Goal: Contribute content

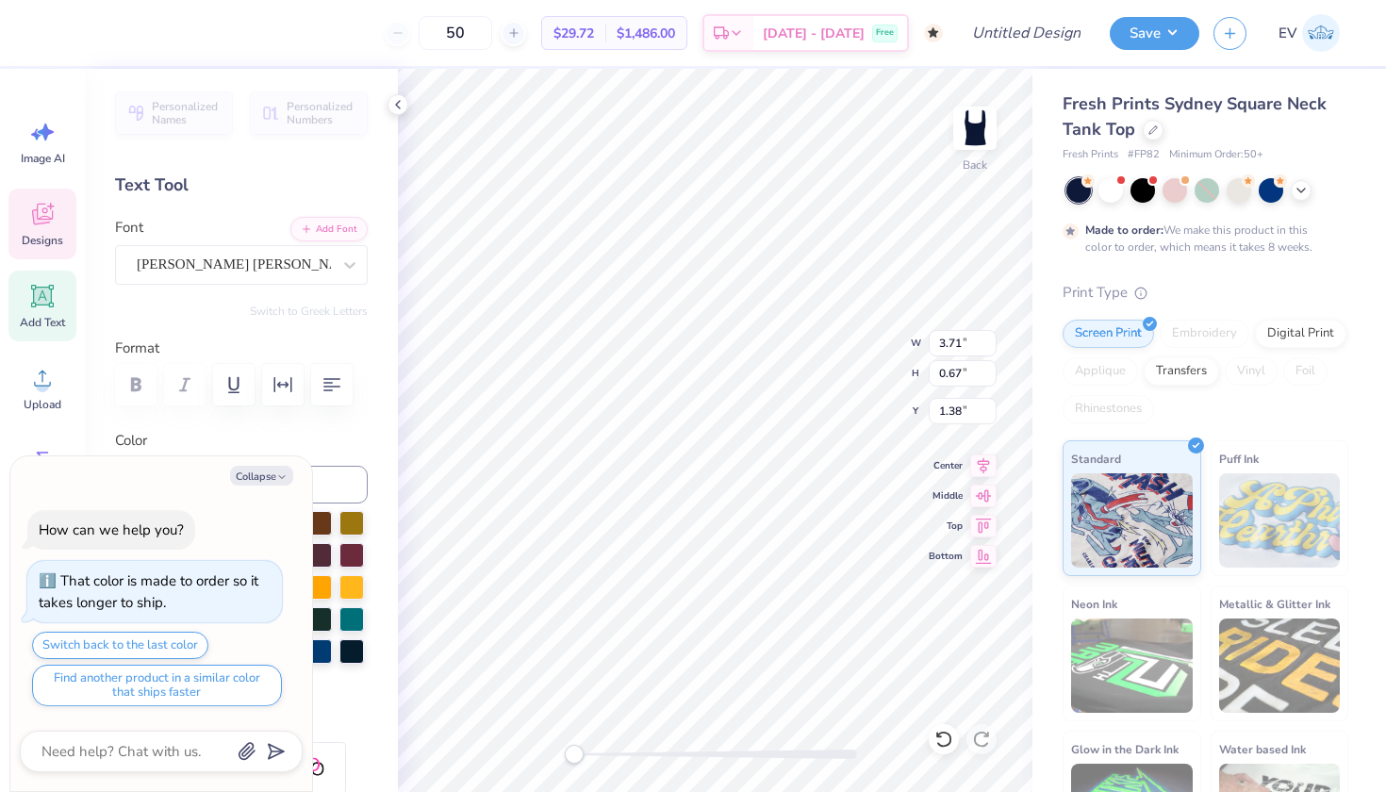
type textarea "x"
type textarea "deep sea a"
type textarea "x"
type textarea "deep sea al"
type textarea "x"
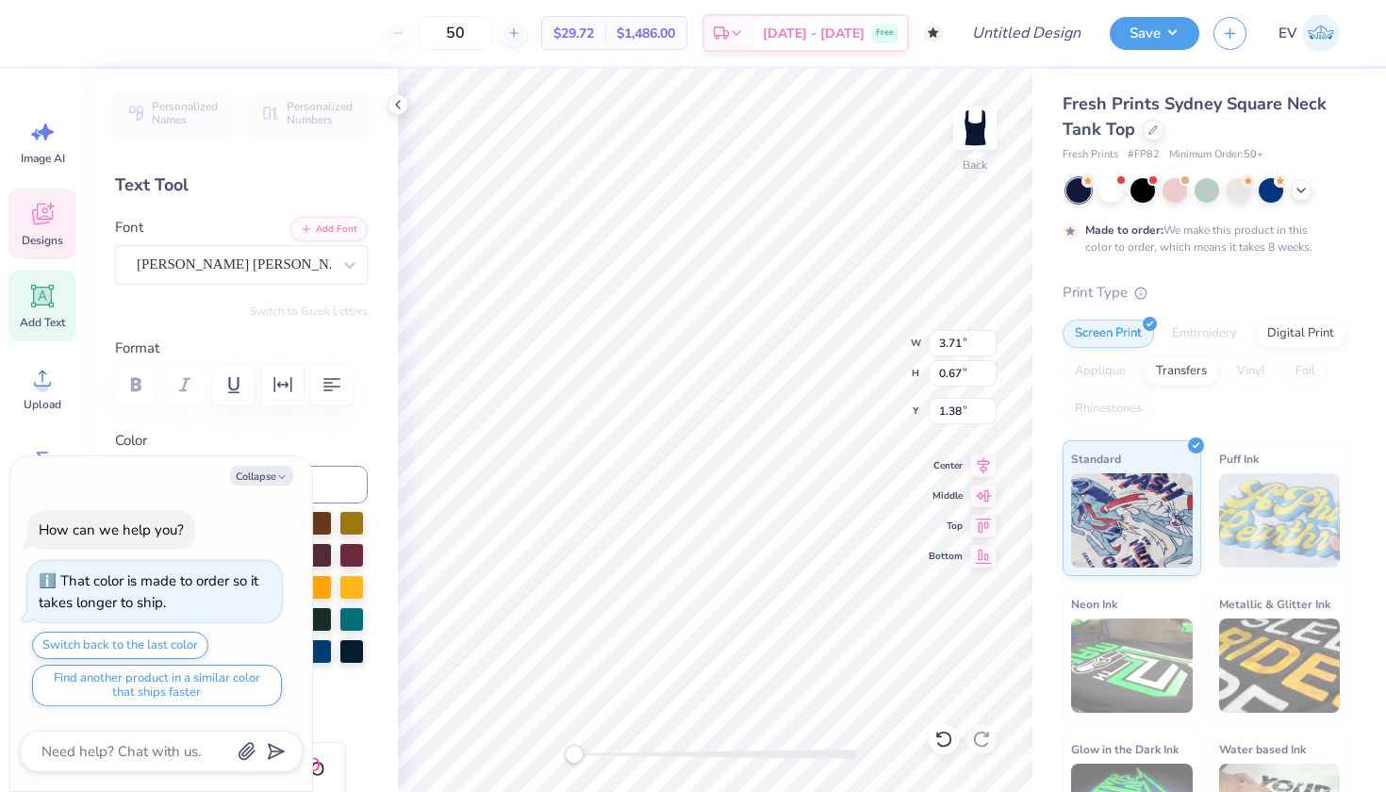
type textarea "deep sea alp"
type textarea "x"
type textarea "deep sea alph"
type textarea "x"
type textarea "deep sea alpha"
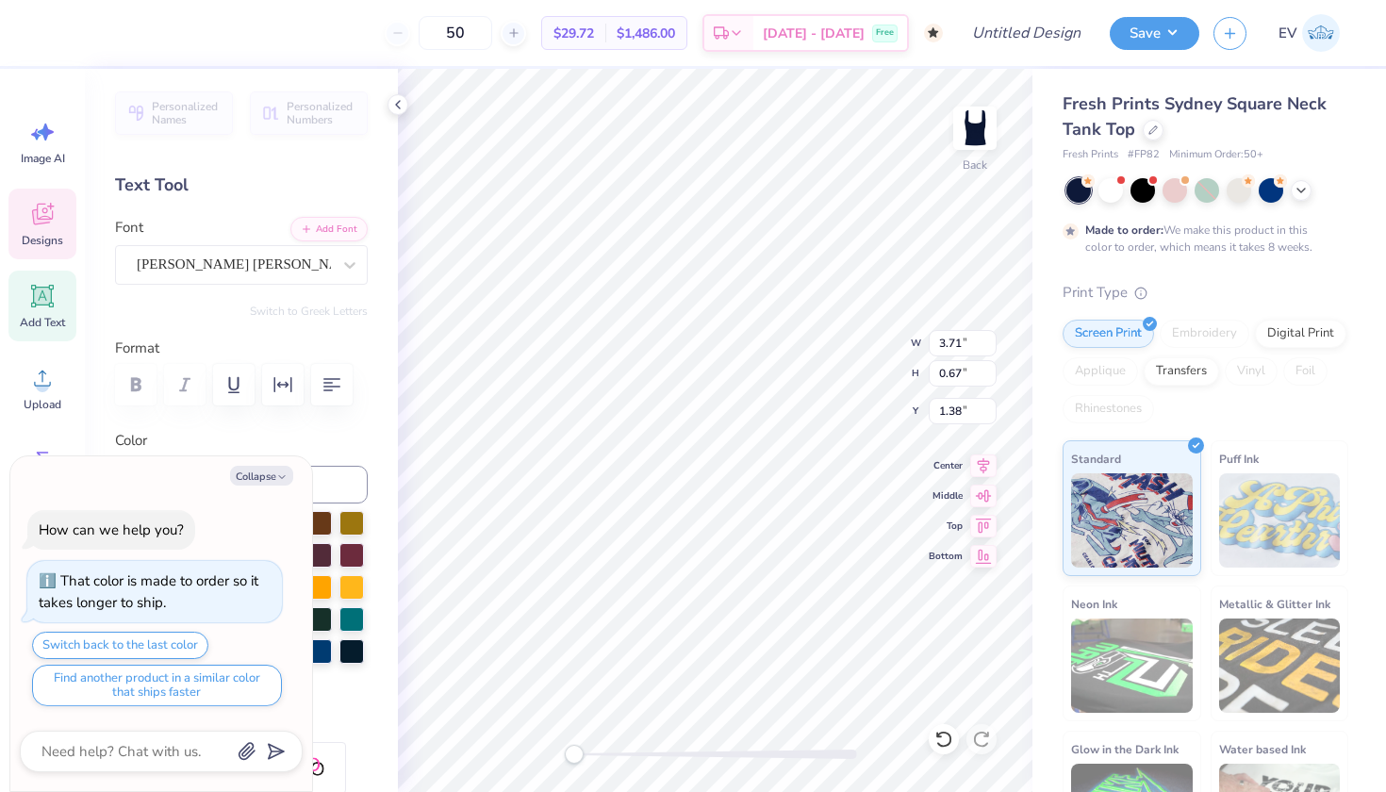
scroll to position [0, 5]
type textarea "x"
type textarea "deep sea alpha"
type textarea "x"
type textarea "deep sea alpha c"
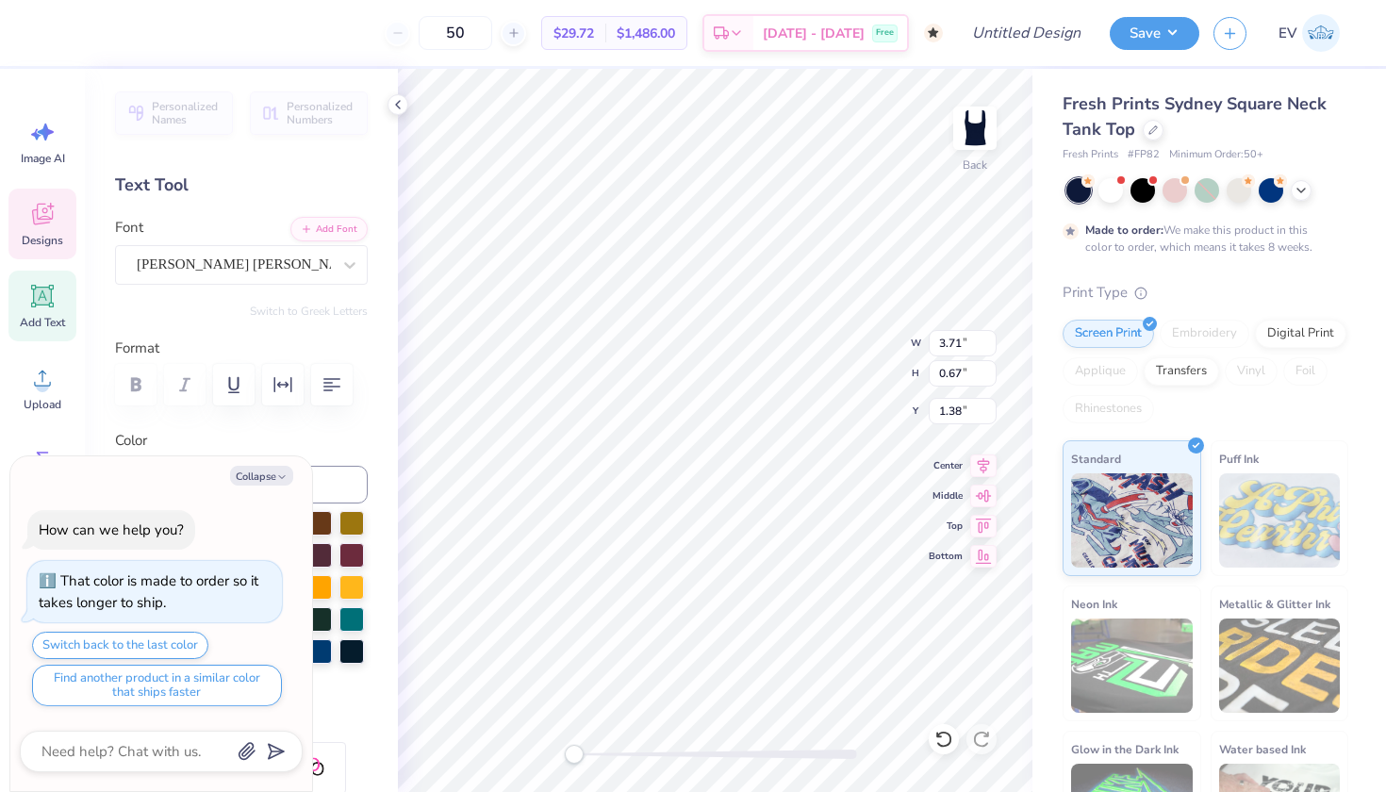
scroll to position [0, 6]
type textarea "x"
type textarea "deep sea alpha ch"
type textarea "x"
type textarea "deep sea alpha chi"
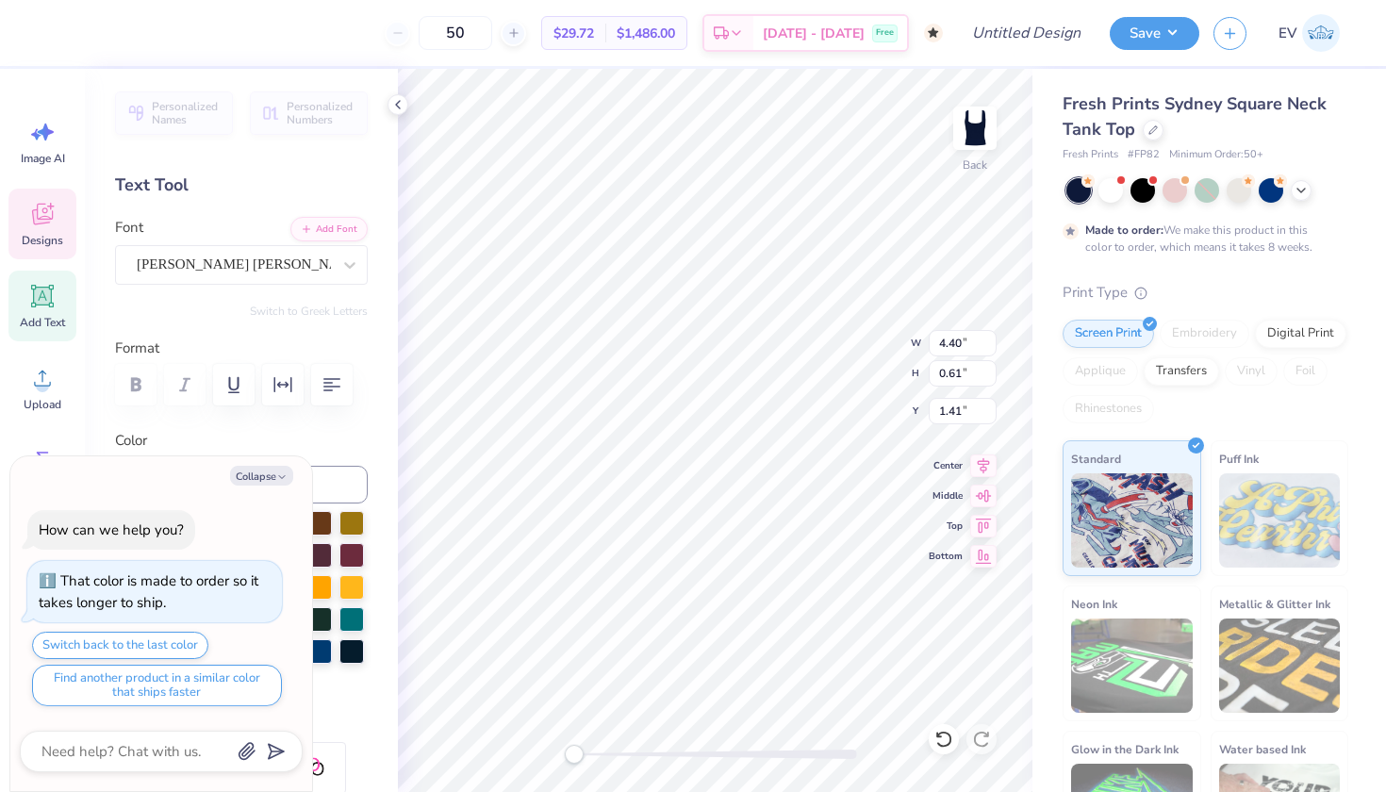
type textarea "x"
type textarea "deep sea alpha chi"
type textarea "x"
type textarea "deep sea alpha chi"
type textarea "x"
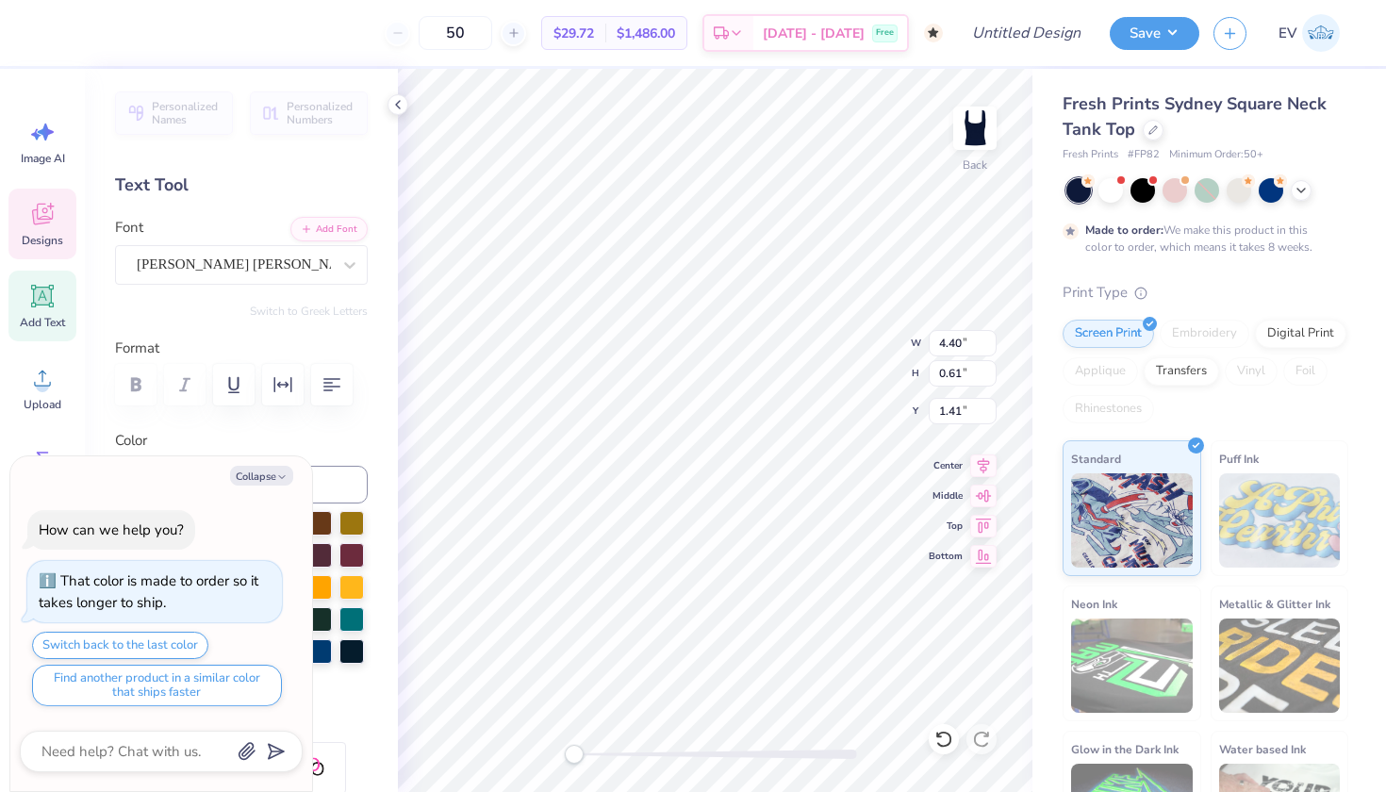
type textarea "deep sea alpha chi"
type textarea "x"
type textarea "deep sea alpha chi"
type textarea "x"
type textarea "deep sea alpha chi"
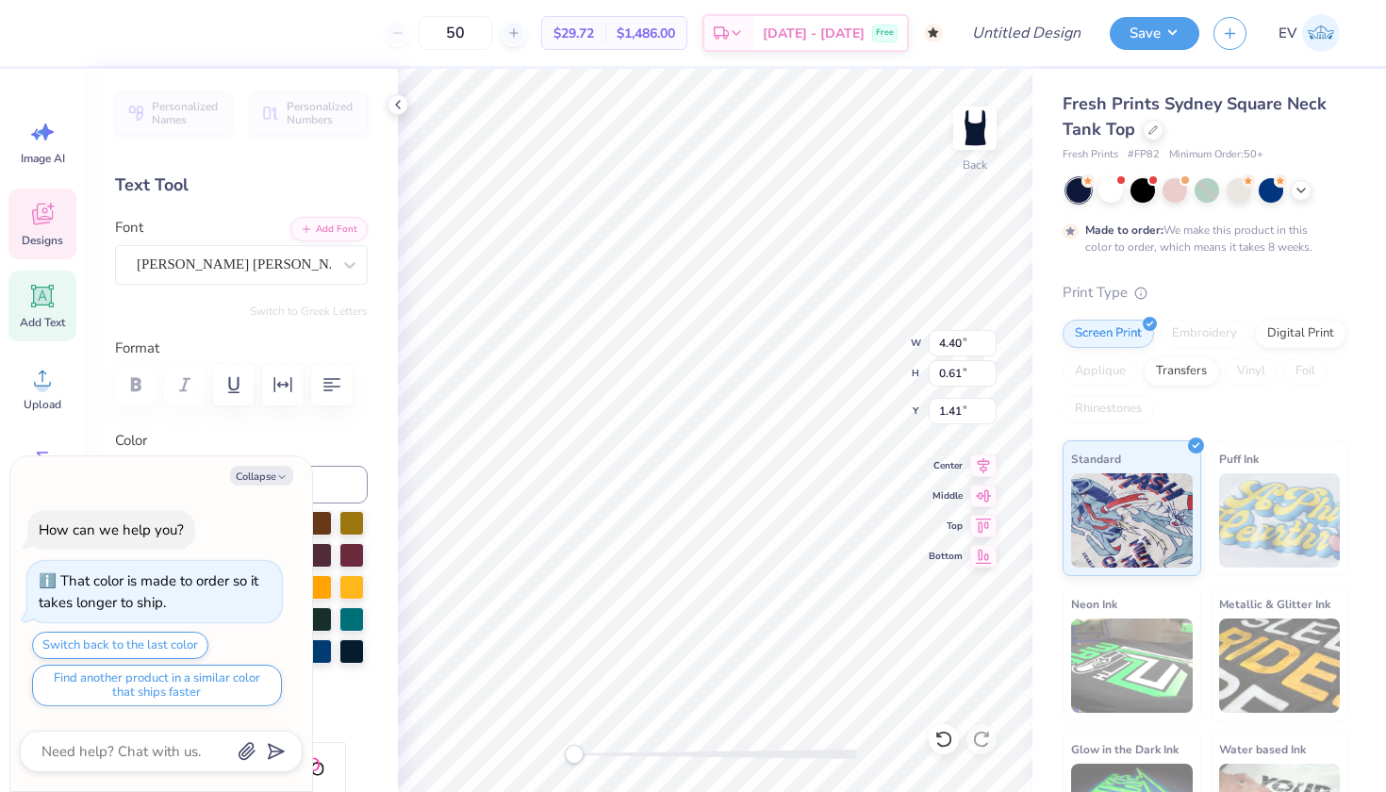
type textarea "x"
type textarea "deep sea alpha chi"
type textarea "x"
type textarea "deep sea alpha chi"
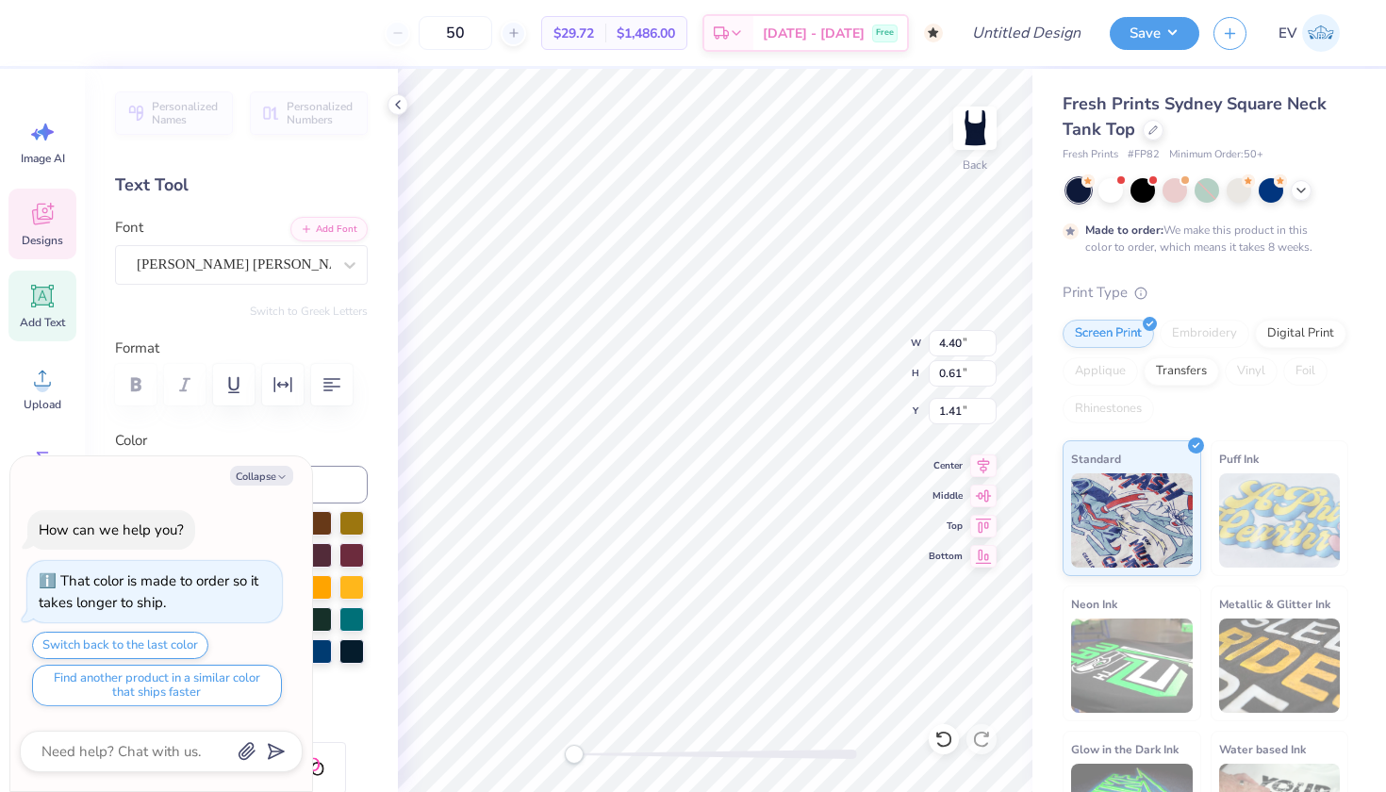
type textarea "x"
type textarea "deep sea alpha chi"
type textarea "x"
type textarea "deep sea alpha chi"
type textarea "x"
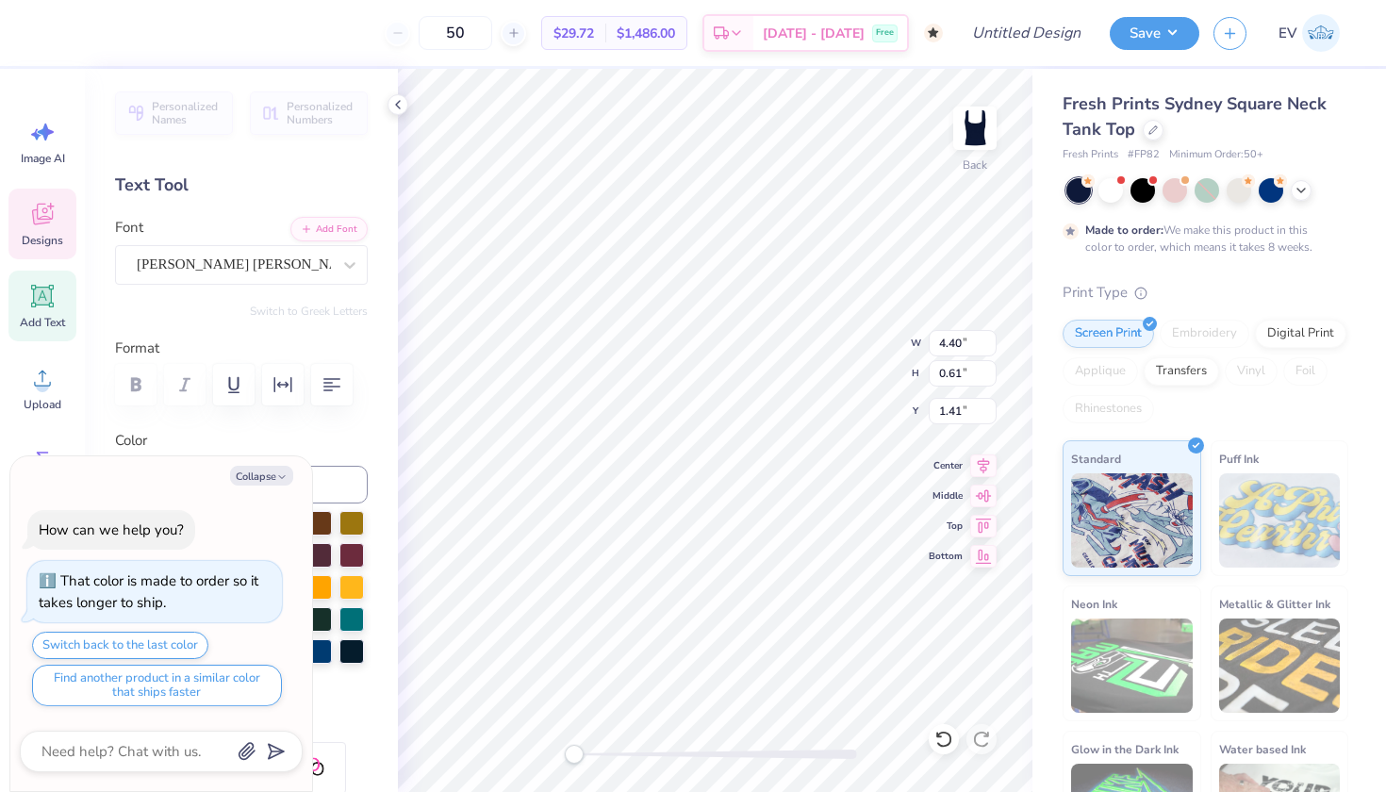
type textarea "deep sea alpha chi"
type textarea "x"
type textarea "deep sea alpha chi"
type textarea "x"
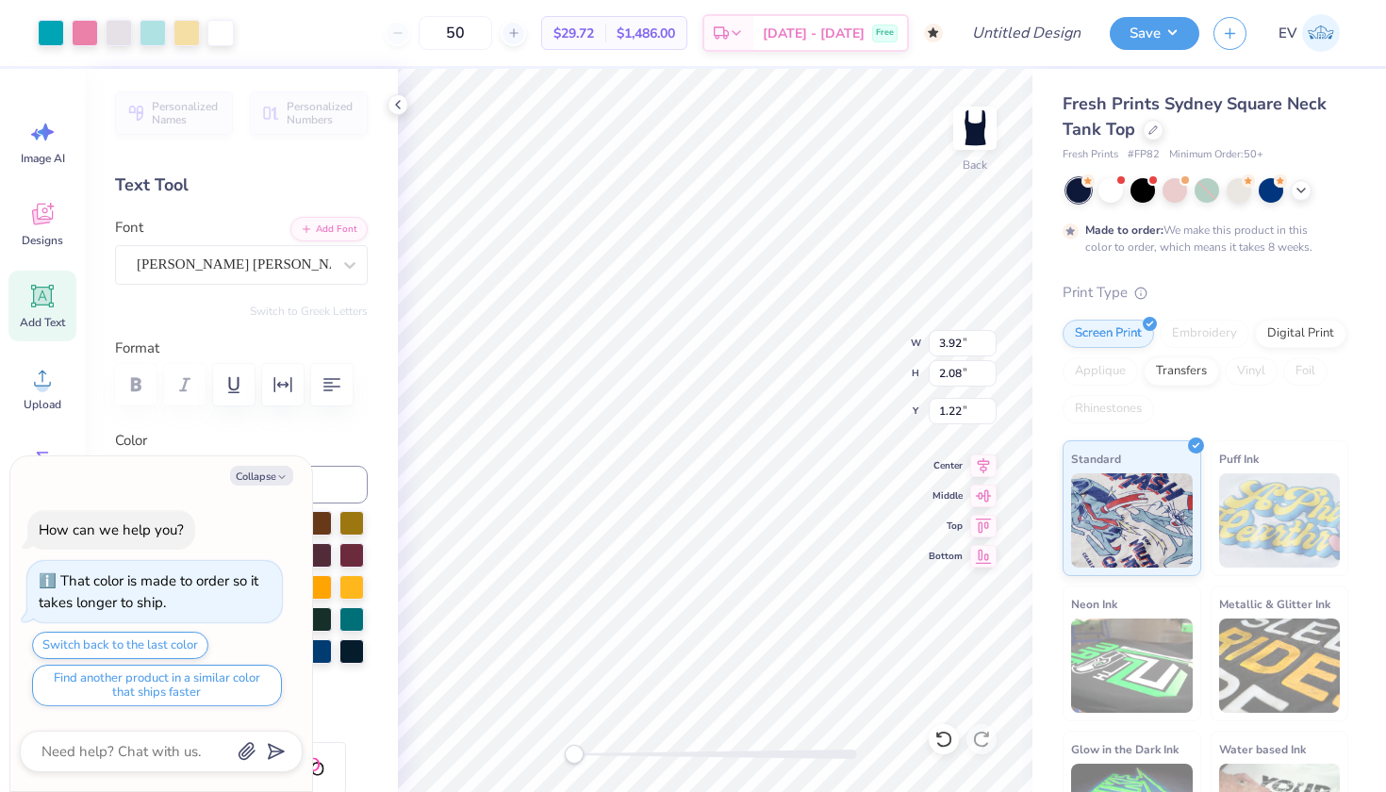
type input "1.36"
type textarea "x"
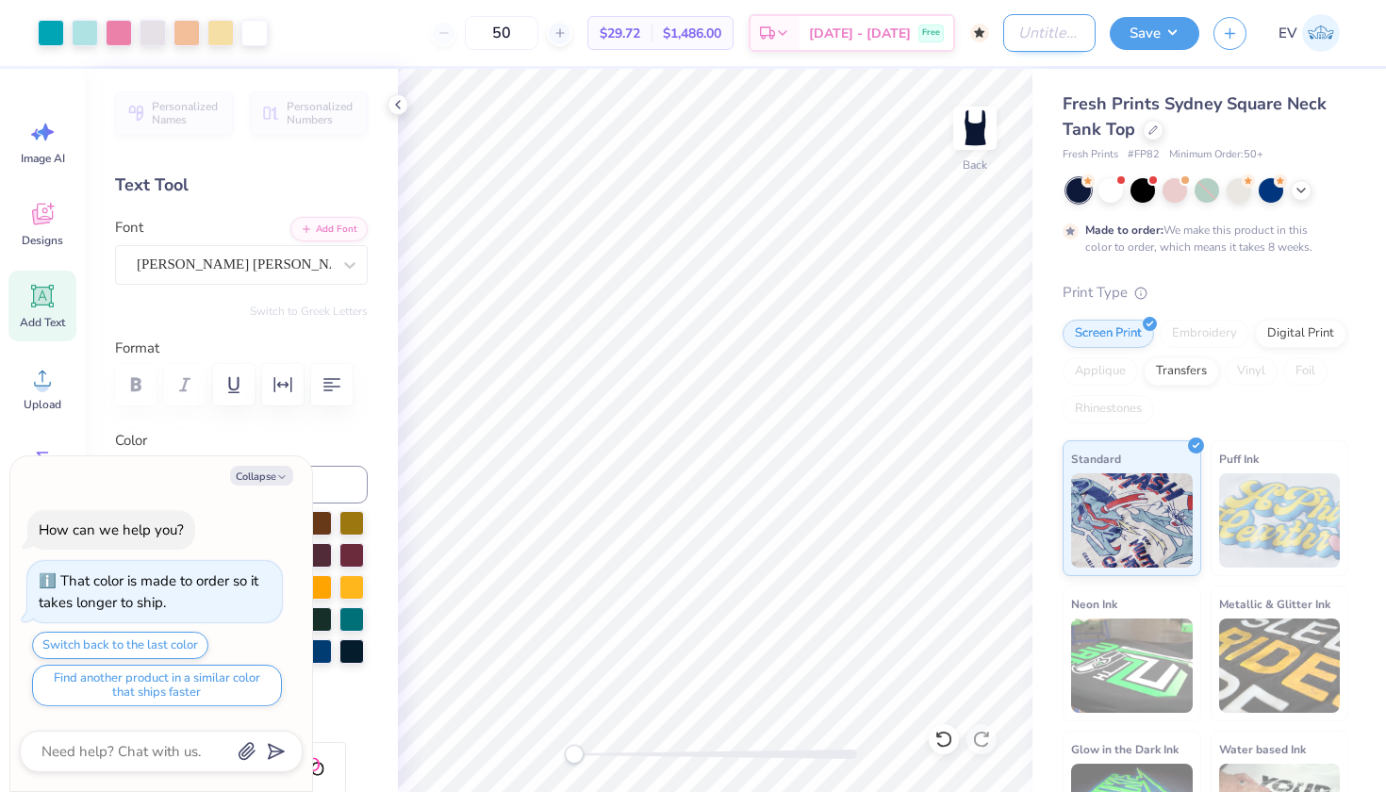
click at [1034, 38] on input "Design Title" at bounding box center [1049, 33] width 92 height 38
type input "a"
type textarea "x"
type input "ax"
type textarea "x"
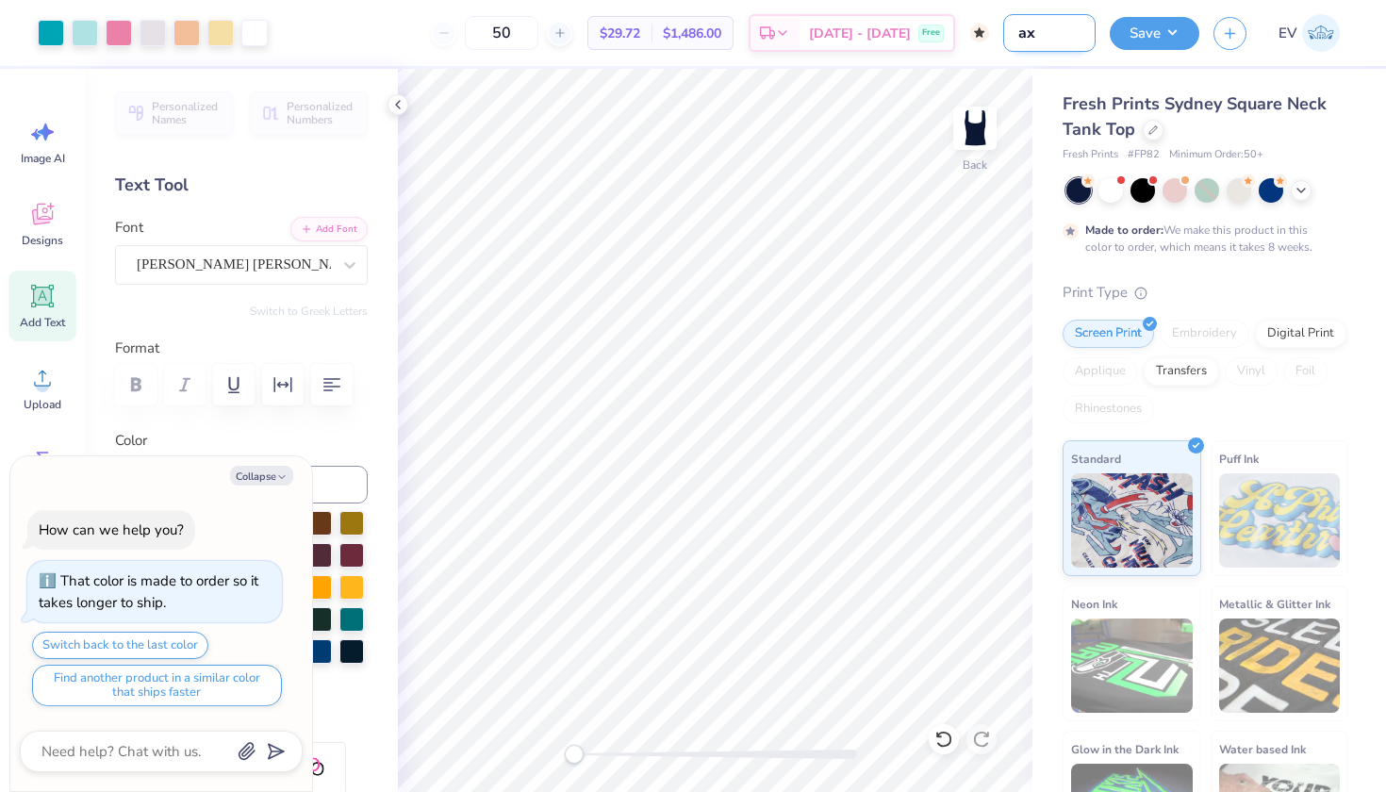
type input "axo"
type textarea "x"
type input "axo"
click at [1164, 27] on button "Save" at bounding box center [1154, 30] width 90 height 33
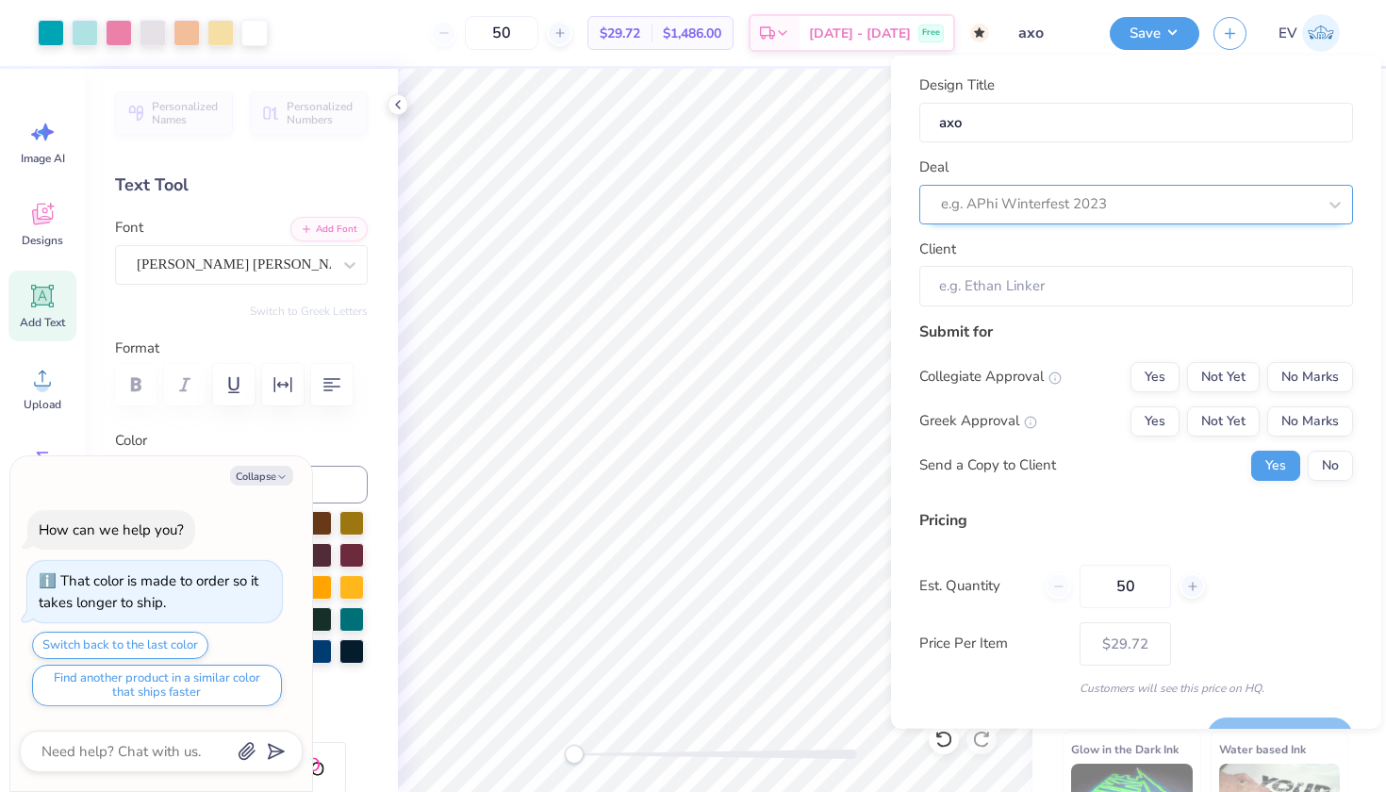
click at [1060, 191] on div at bounding box center [1128, 203] width 375 height 25
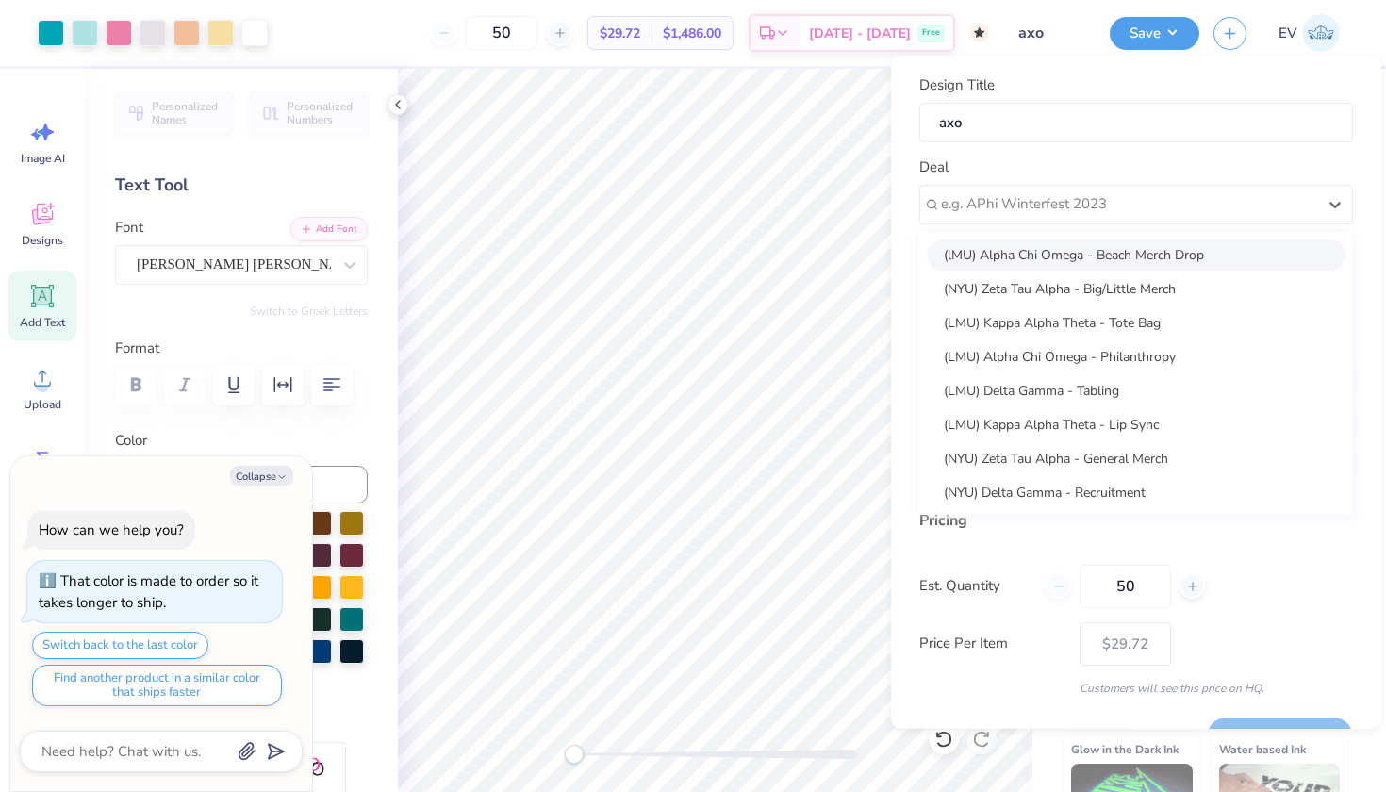
click at [1093, 264] on div "(lMU) Alpha Chi Omega - Beach Merch Drop" at bounding box center [1136, 253] width 419 height 31
type textarea "x"
type input "Callie Ross"
type textarea "x"
type input "– –"
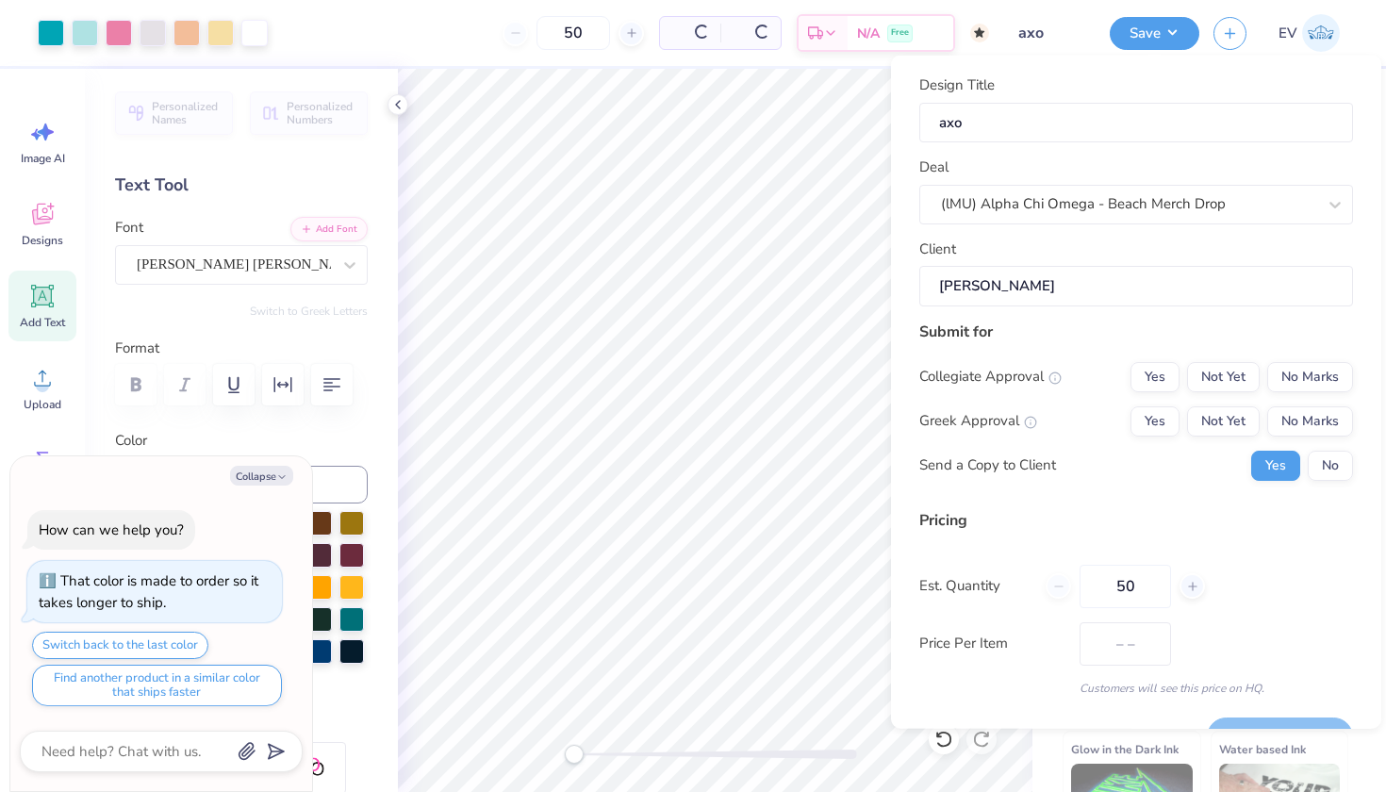
type textarea "x"
type input "$42.42"
click at [1309, 377] on button "No Marks" at bounding box center [1310, 376] width 86 height 30
click at [1240, 410] on button "Not Yet" at bounding box center [1223, 420] width 73 height 30
type textarea "x"
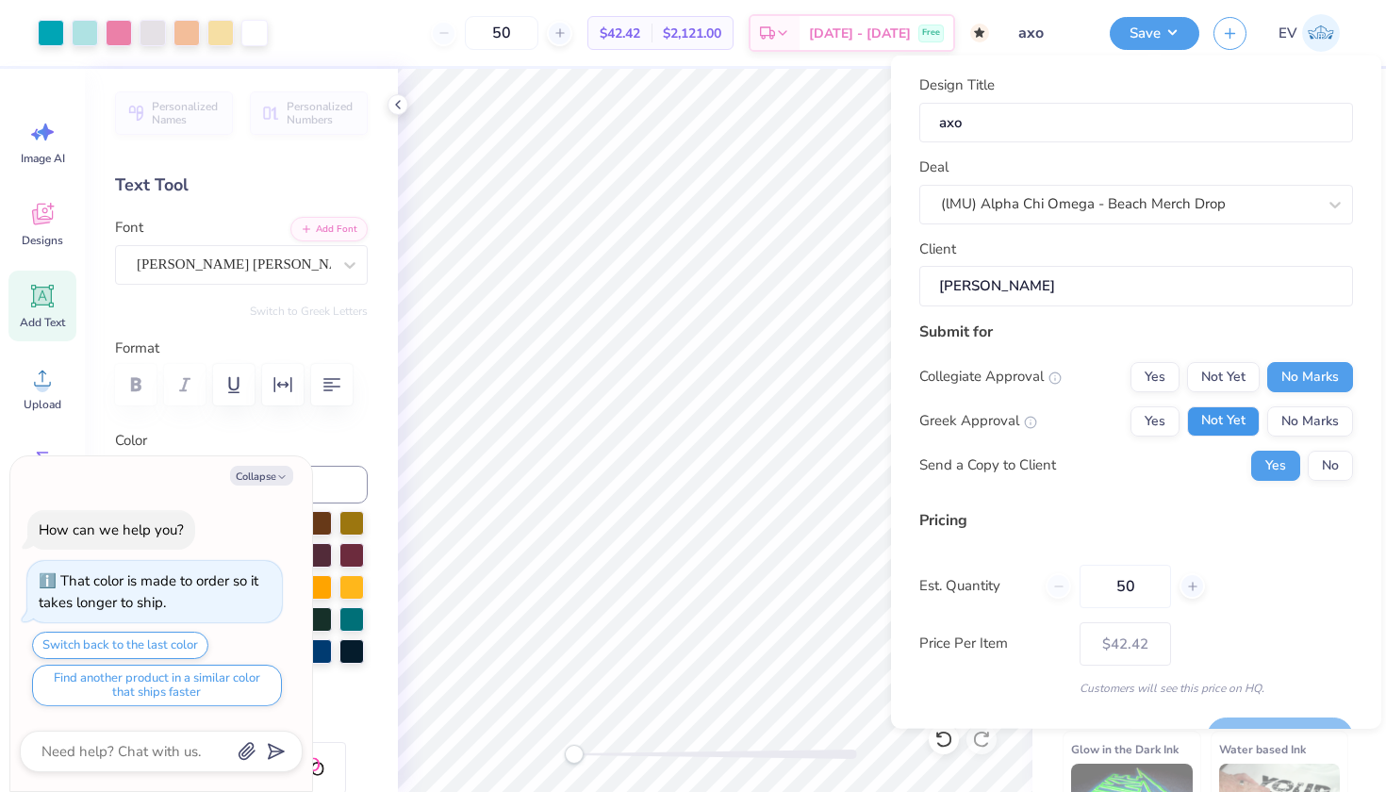
type input "– –"
type textarea "x"
type input "$34.99"
click at [1313, 457] on button "No" at bounding box center [1329, 465] width 45 height 30
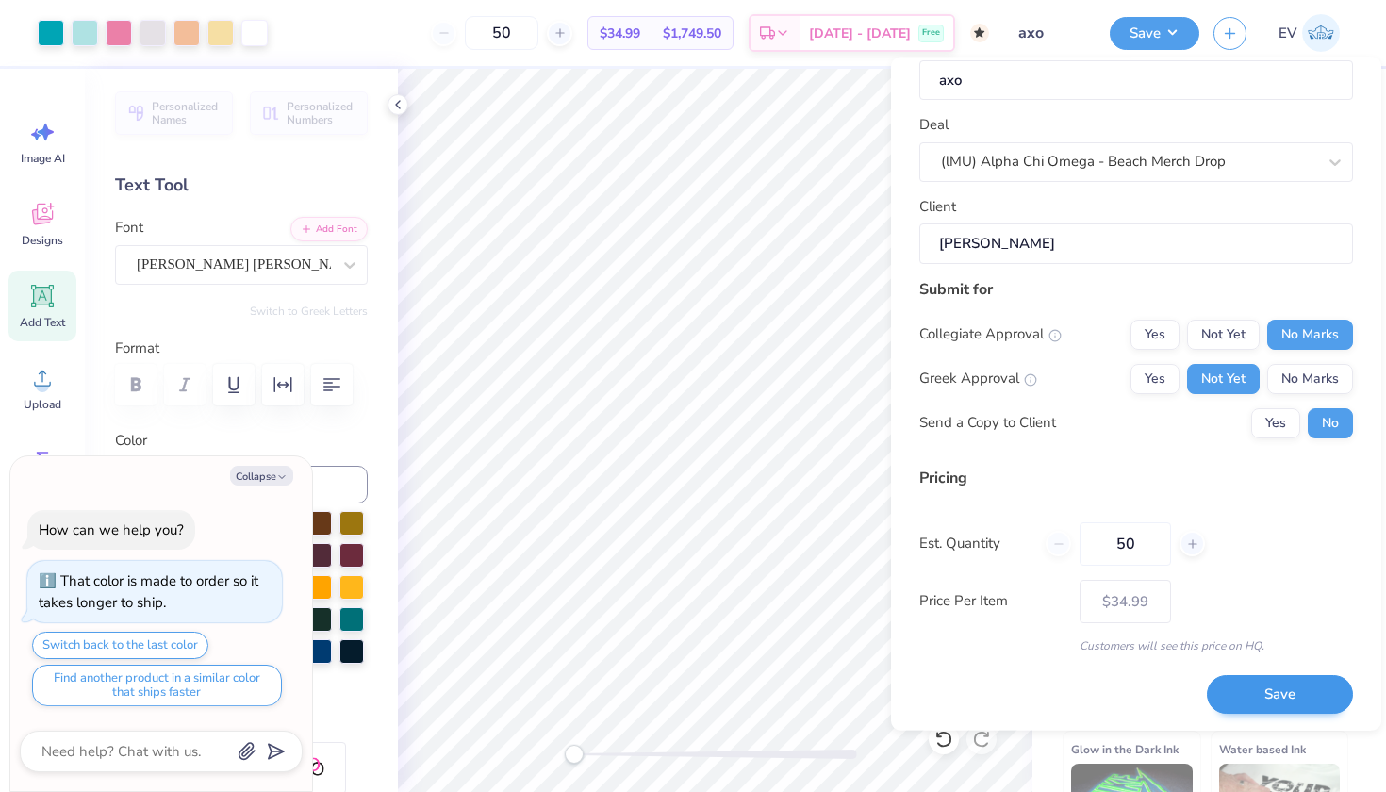
scroll to position [43, 0]
click at [1257, 695] on button "Save" at bounding box center [1280, 695] width 146 height 39
type textarea "x"
type input "– –"
type textarea "x"
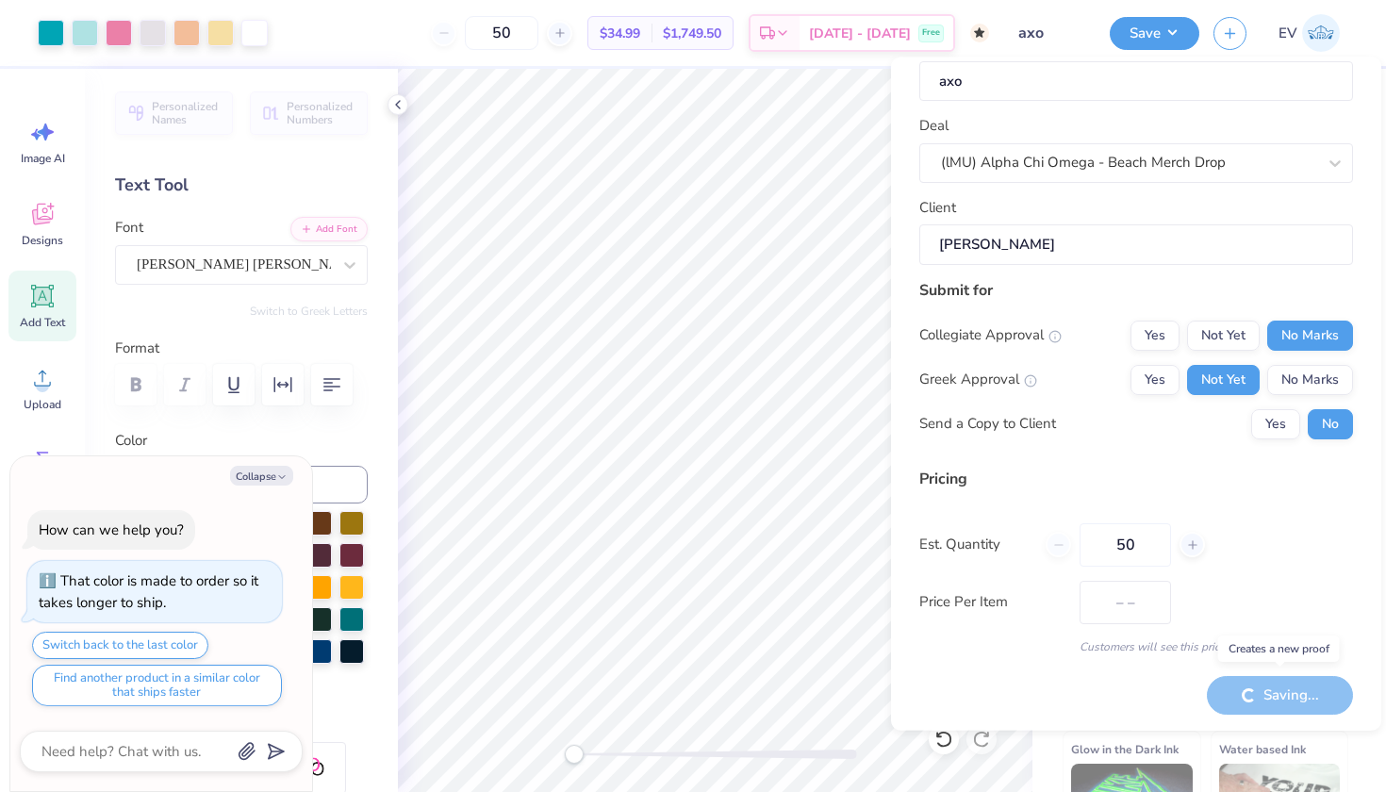
type input "$34.99"
type textarea "x"
type input "– –"
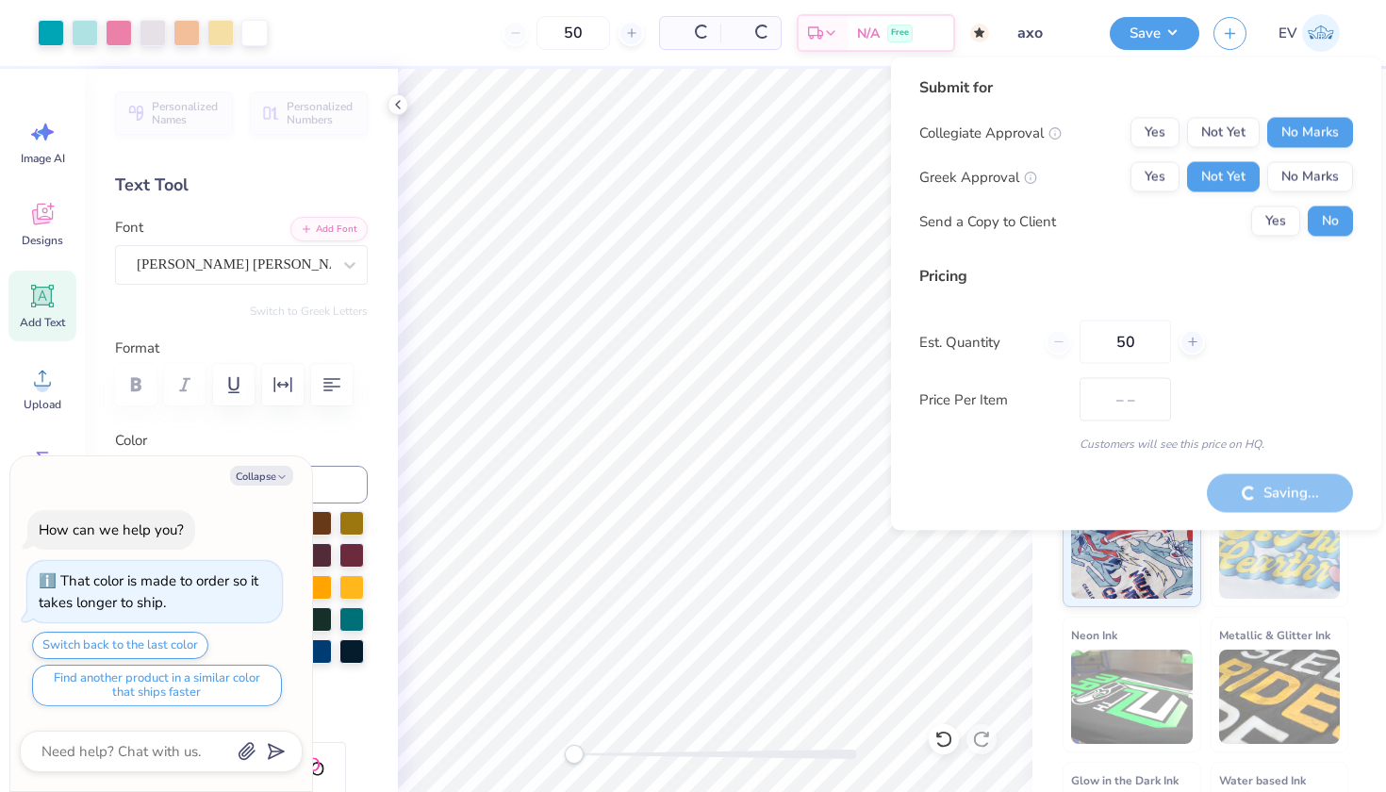
type textarea "x"
type input "$29.72"
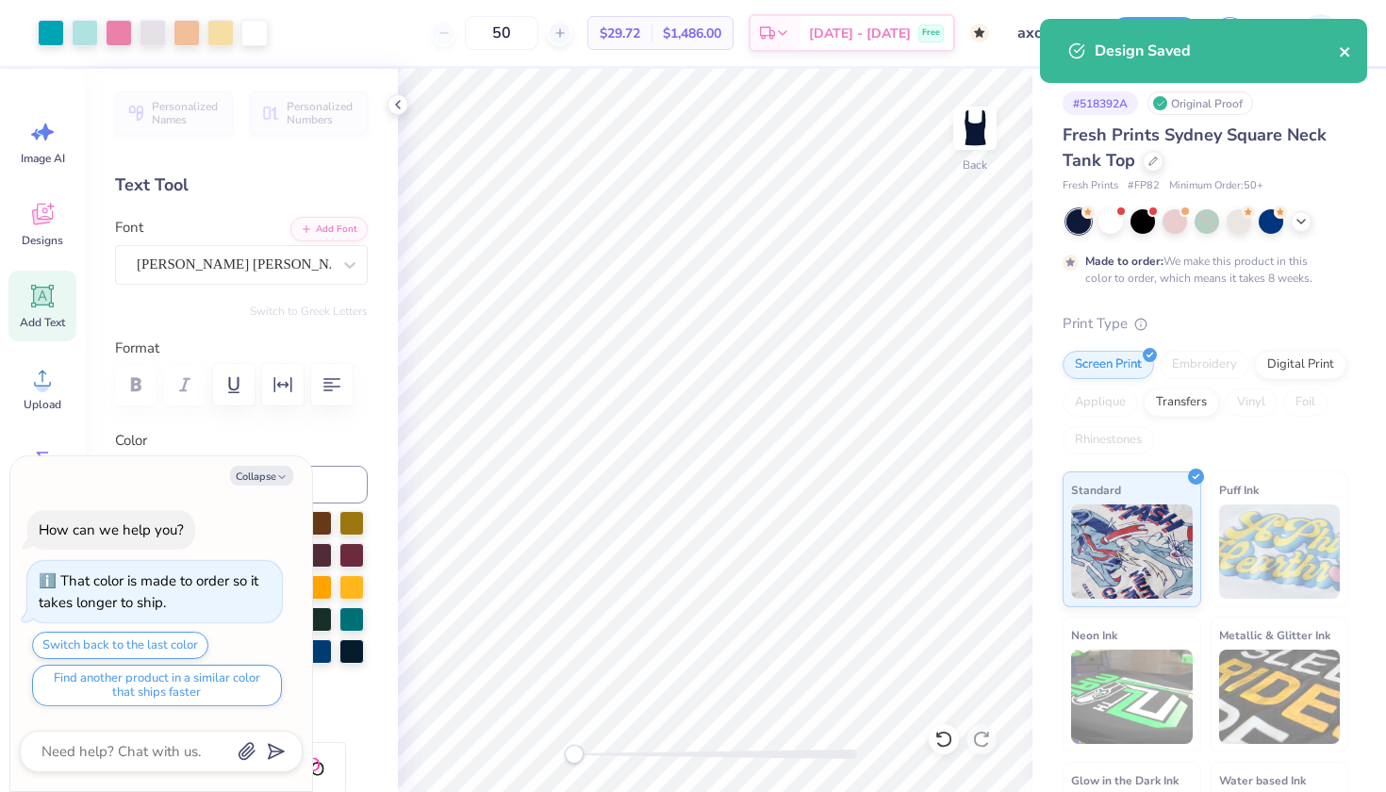
click at [1341, 54] on icon "close" at bounding box center [1343, 51] width 9 height 9
